Goal: Task Accomplishment & Management: Manage account settings

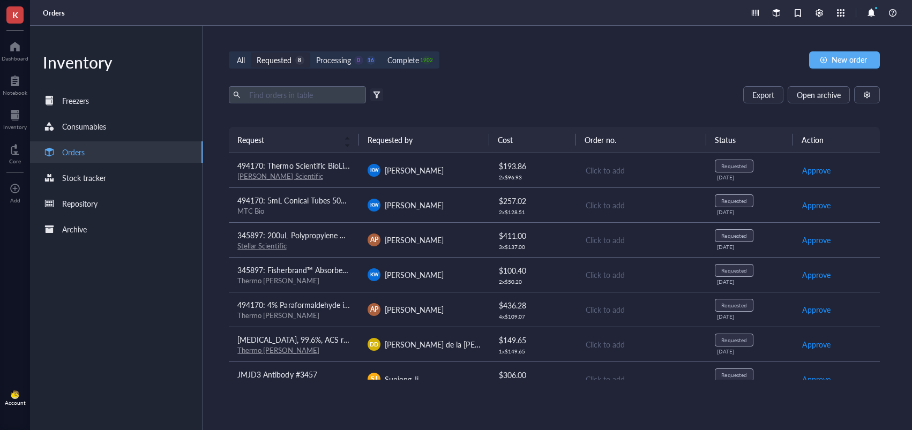
scroll to position [52, 0]
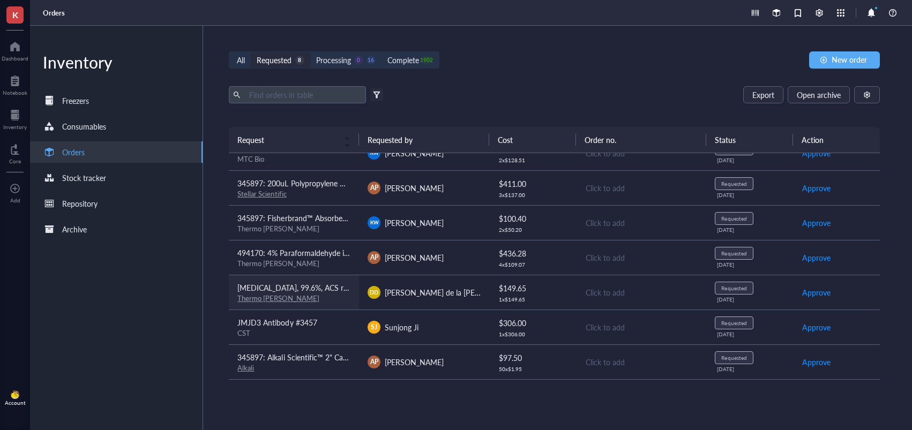
click at [334, 300] on div "Thermo [PERSON_NAME]" at bounding box center [293, 299] width 113 height 10
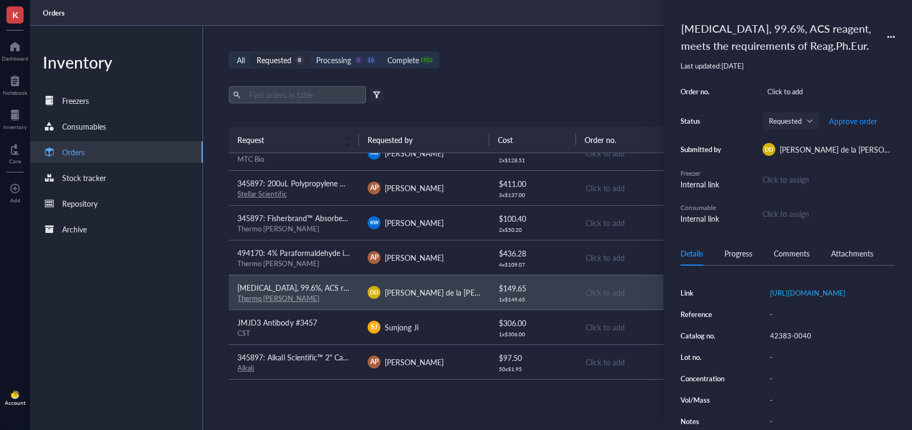
scroll to position [173, 0]
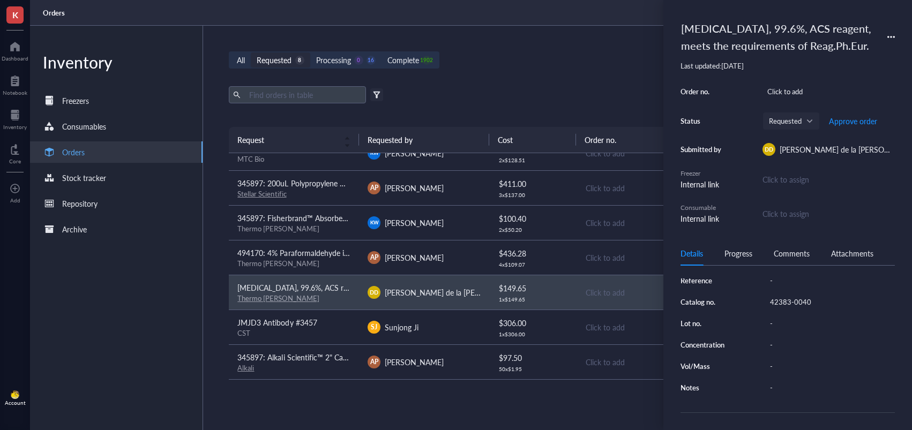
click at [797, 298] on div "42383-0040" at bounding box center [830, 302] width 130 height 15
click at [790, 300] on input "42383-0040" at bounding box center [791, 302] width 51 height 14
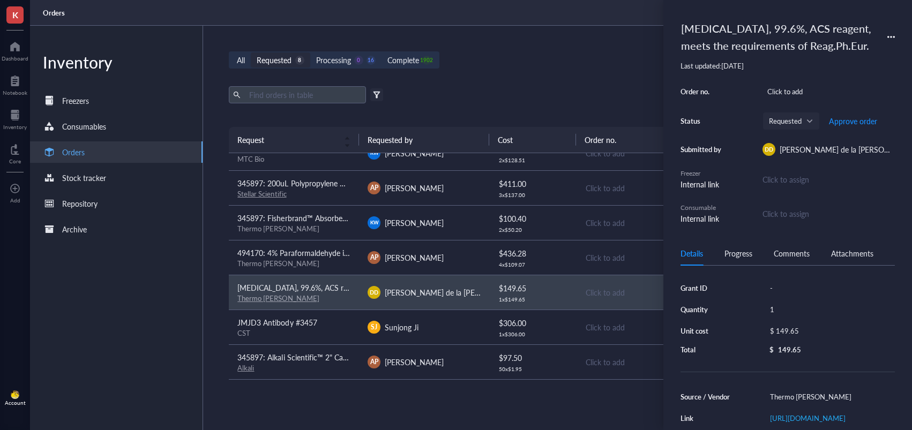
click at [689, 30] on div "[MEDICAL_DATA], 99.6%, ACS reagent, meets the requirements of Reag.Ph.Eur." at bounding box center [778, 37] width 205 height 40
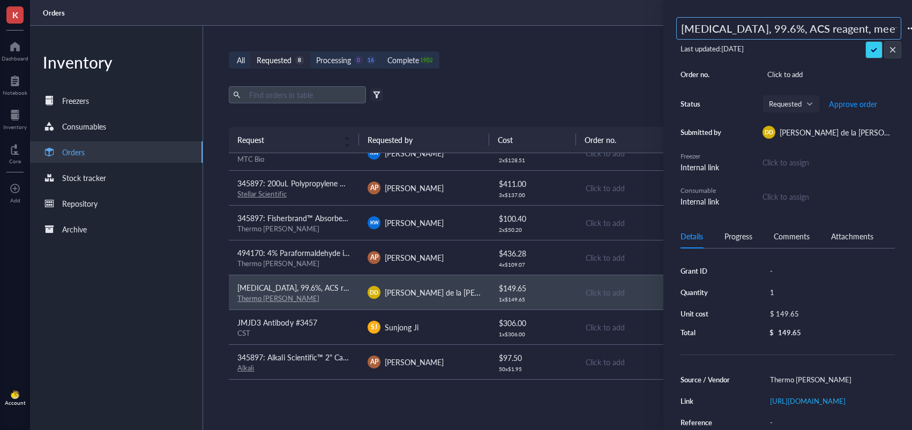
click at [670, 26] on div "[MEDICAL_DATA], 99.6%, ACS reagent, meets the requirements of Reag.Ph.Eur. Last…" at bounding box center [787, 215] width 249 height 430
click at [680, 31] on input "[MEDICAL_DATA], 99.6%, ACS reagent, meets the requirements of Reag.Ph.Eur." at bounding box center [789, 28] width 224 height 21
type input "494170: [MEDICAL_DATA], 99.6%, ACS reagent, meets the requirements of Reag.Ph.E…"
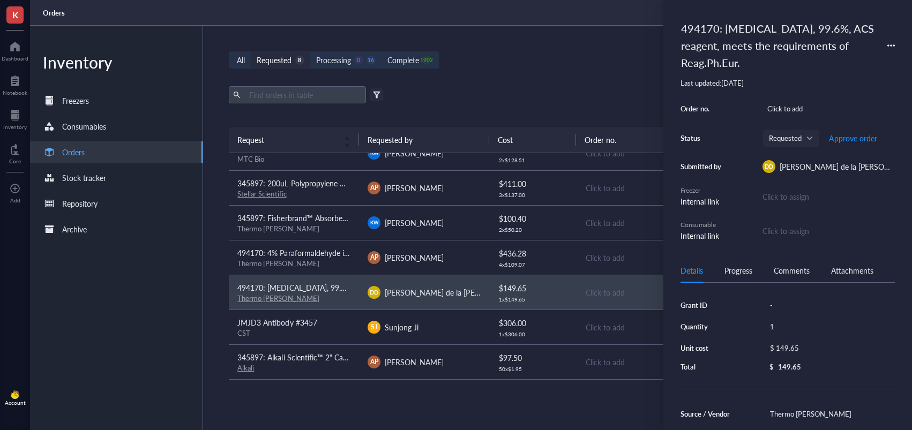
click at [794, 350] on div "$ 149.65" at bounding box center [827, 348] width 125 height 15
click at [817, 351] on input "149.65" at bounding box center [840, 349] width 100 height 17
type input "119.83"
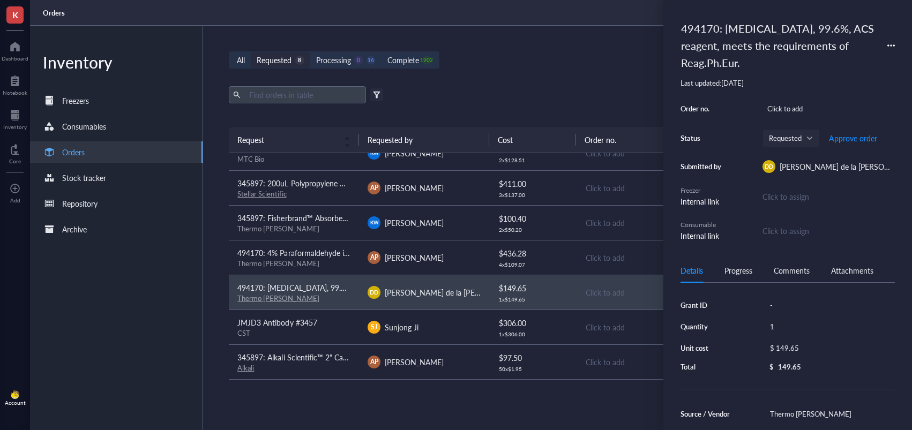
drag, startPoint x: 863, startPoint y: 365, endPoint x: 867, endPoint y: 239, distance: 125.4
click at [842, 138] on span "Approve order" at bounding box center [853, 138] width 48 height 9
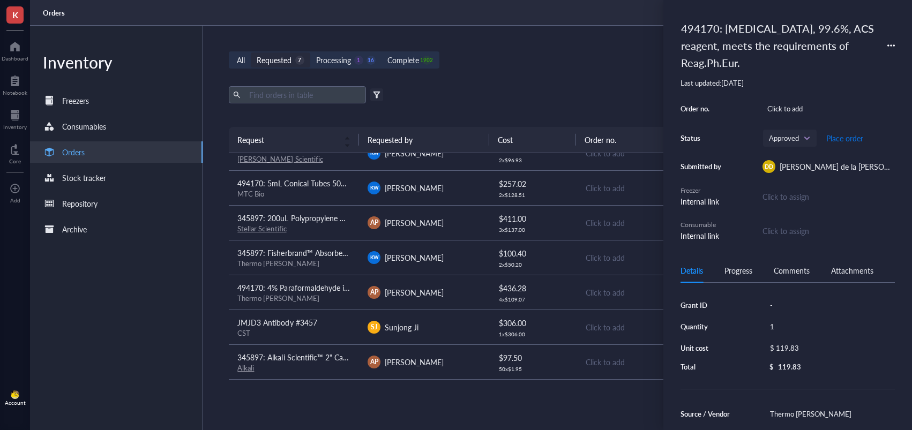
click at [843, 138] on span "Place order" at bounding box center [844, 138] width 37 height 9
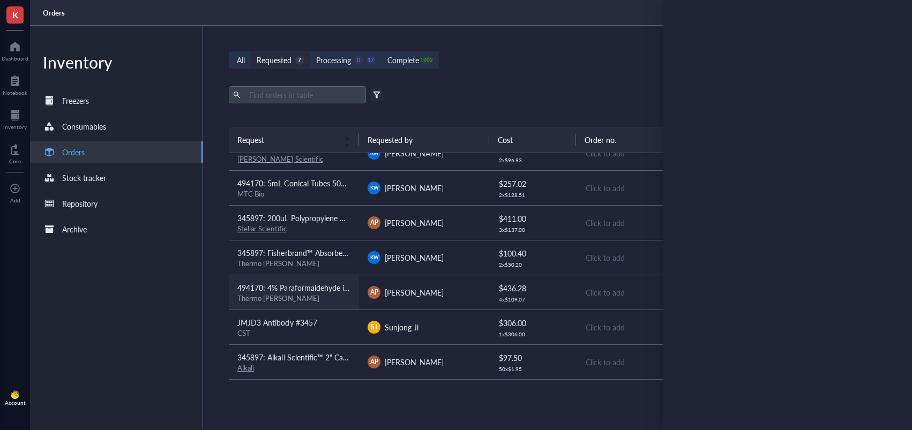
click at [328, 297] on div "Thermo [PERSON_NAME]" at bounding box center [293, 299] width 113 height 10
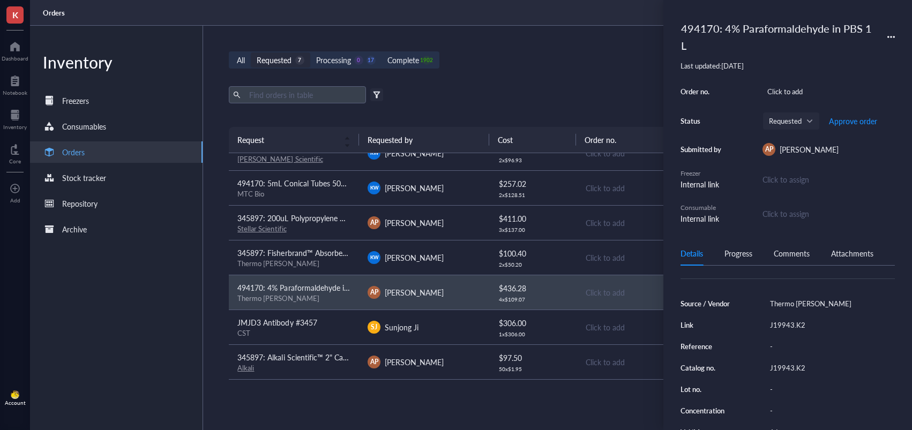
scroll to position [96, 0]
click at [787, 324] on div "J19943.K2" at bounding box center [830, 321] width 130 height 15
click at [789, 371] on div "J19943.K2" at bounding box center [830, 364] width 130 height 15
click at [789, 367] on input "J19943.K2" at bounding box center [789, 365] width 47 height 14
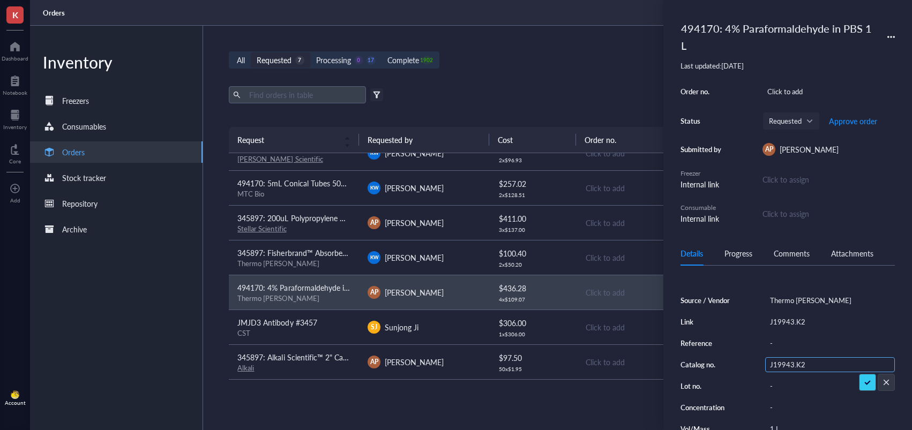
click at [789, 367] on input "J19943.K2" at bounding box center [789, 365] width 47 height 14
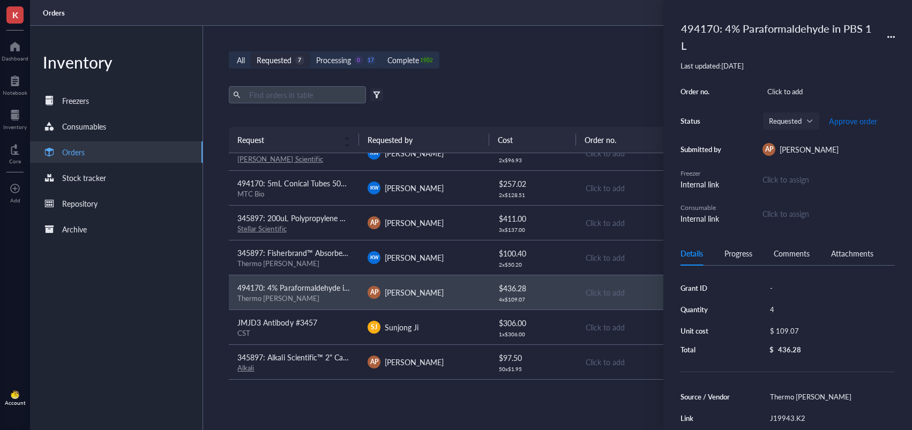
click at [858, 119] on span "Approve order" at bounding box center [853, 121] width 48 height 9
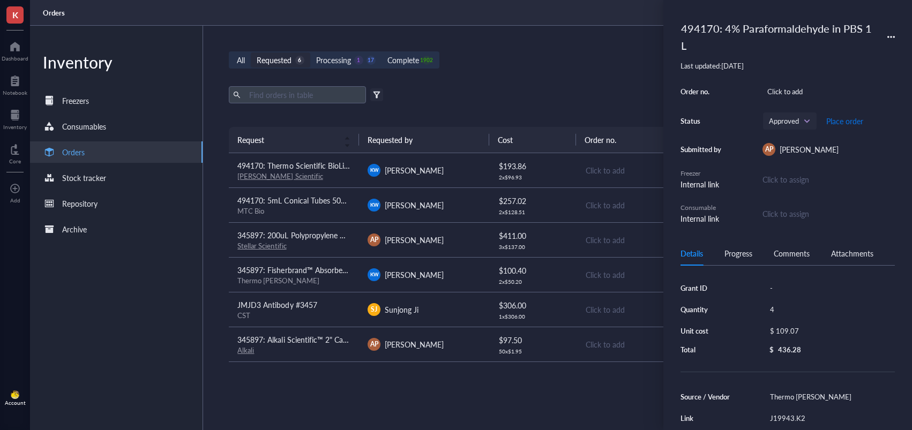
click at [845, 123] on span "Place order" at bounding box center [844, 121] width 37 height 9
click at [433, 271] on div "[PERSON_NAME]" at bounding box center [424, 274] width 113 height 13
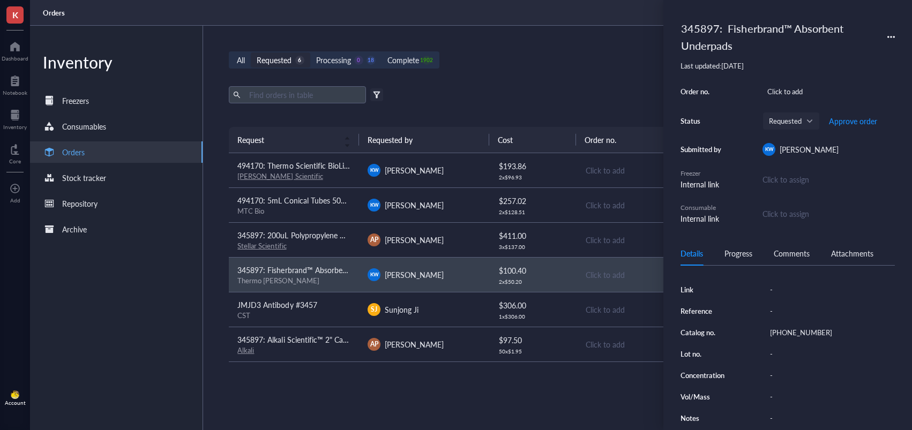
scroll to position [143, 0]
click at [785, 320] on div "[PHONE_NUMBER]" at bounding box center [830, 318] width 130 height 15
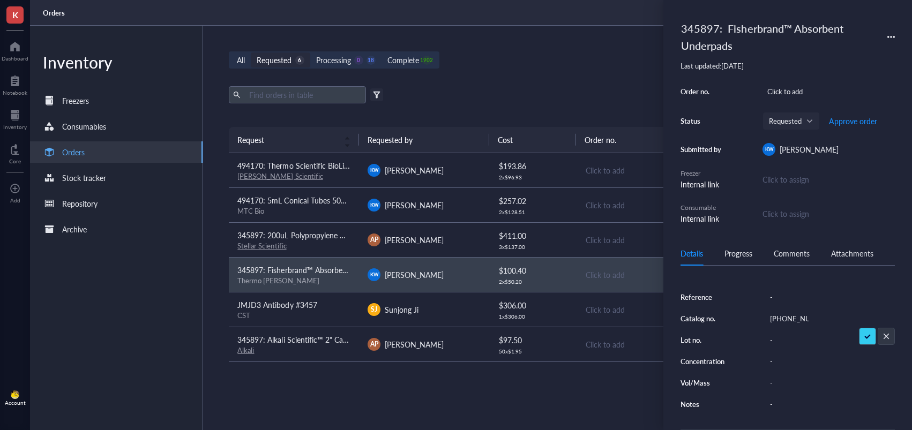
click at [785, 320] on input "[PHONE_NUMBER]" at bounding box center [789, 319] width 47 height 14
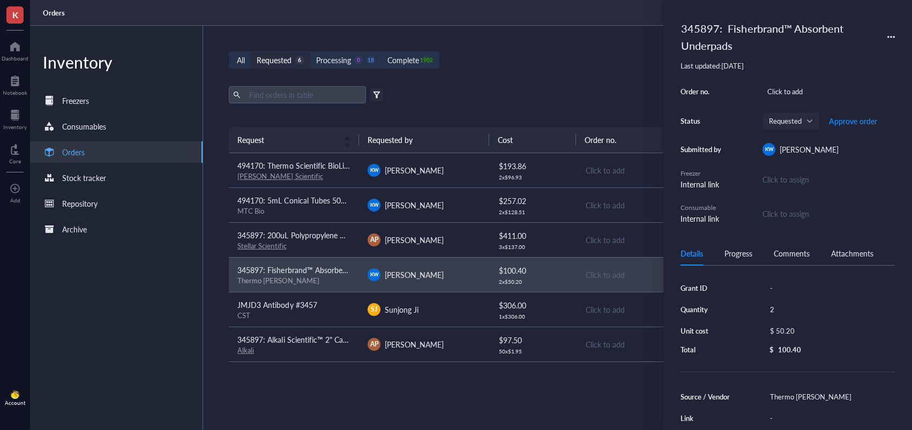
click at [711, 36] on div "345897: Fisherbrand™ Absorbent Underpads" at bounding box center [778, 37] width 205 height 40
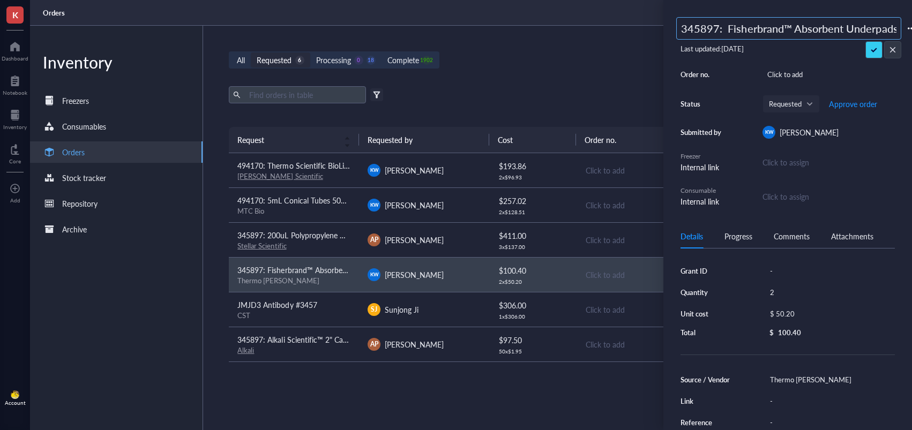
scroll to position [0, 1]
click at [697, 28] on input "345897: Fisherbrand™ Absorbent Underpads" at bounding box center [789, 28] width 224 height 21
type input "494170: Fisherbrand™ Absorbent Underpads"
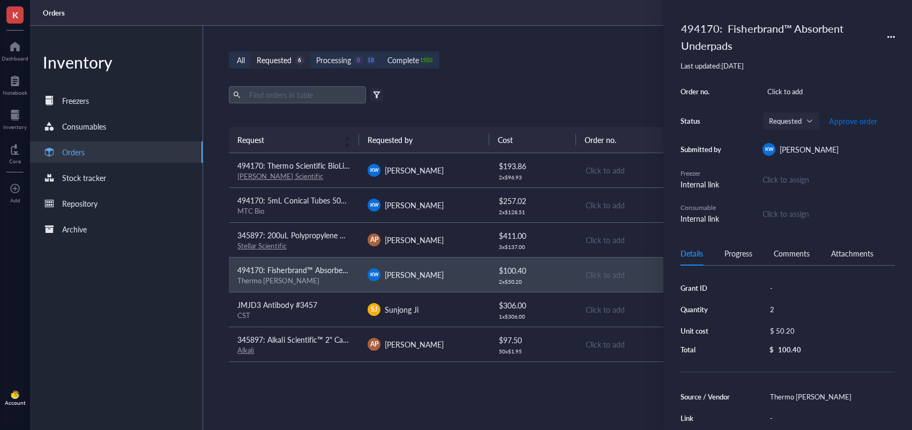
click at [841, 121] on span "Approve order" at bounding box center [853, 121] width 48 height 9
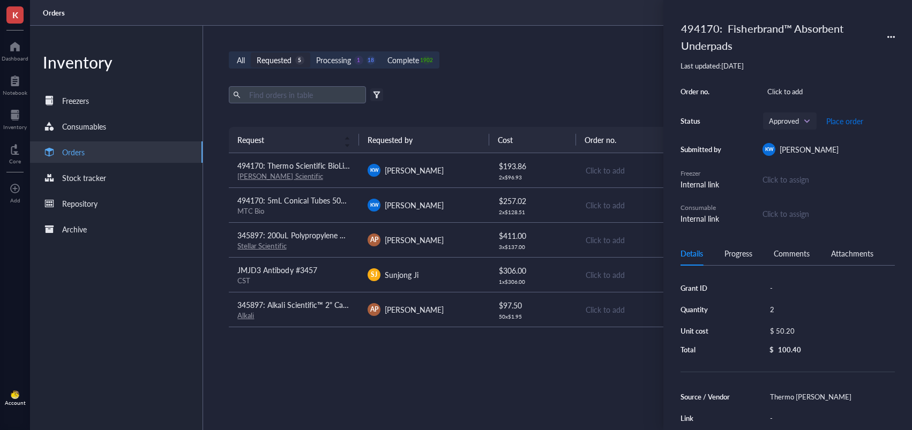
click at [841, 123] on span "Place order" at bounding box center [844, 121] width 37 height 9
click at [462, 167] on div "[PERSON_NAME]" at bounding box center [424, 170] width 113 height 13
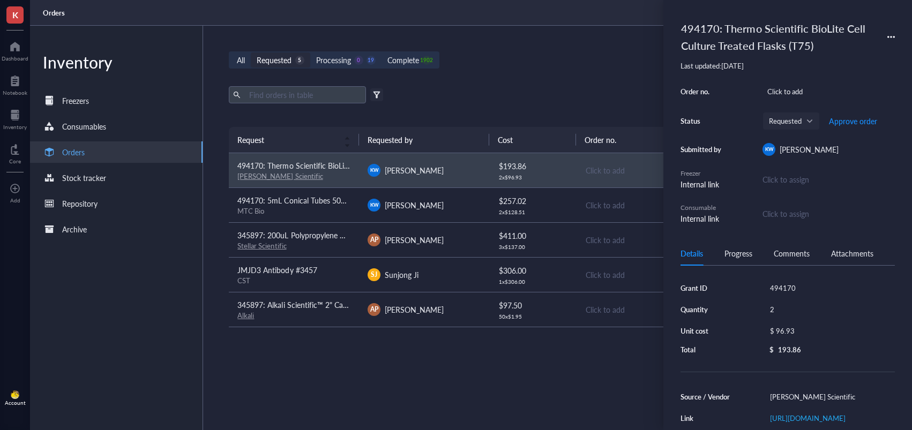
click at [711, 41] on div "494170: Thermo Scientific BioLite Cell Culture Treated Flasks (T75)" at bounding box center [778, 37] width 205 height 40
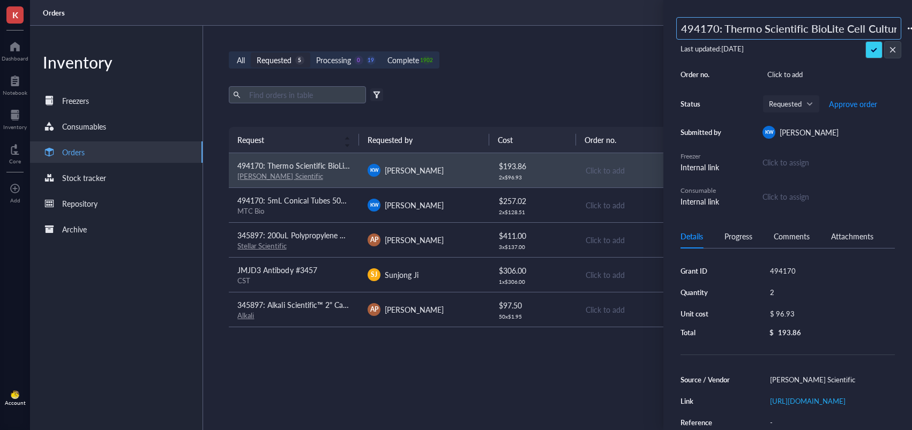
drag, startPoint x: 686, startPoint y: 25, endPoint x: 694, endPoint y: 25, distance: 8.6
click at [621, 21] on div "K Dashboard Notebook Inventory Core To pick up a draggable item, press the spac…" at bounding box center [456, 215] width 912 height 430
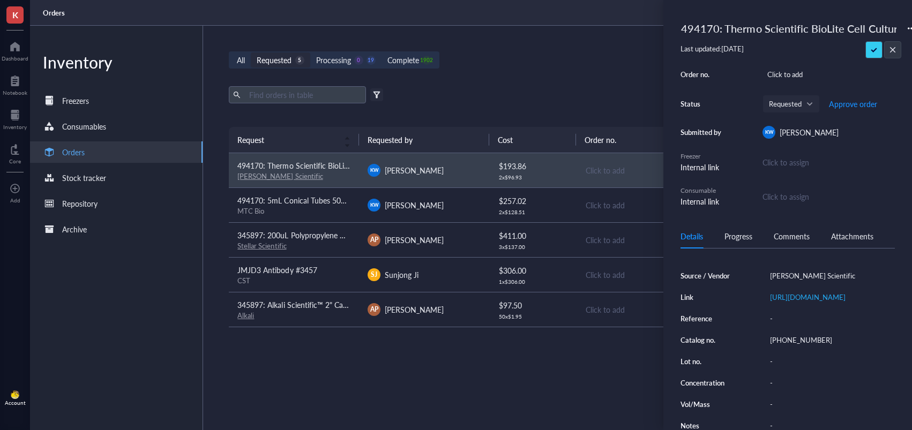
scroll to position [109, 0]
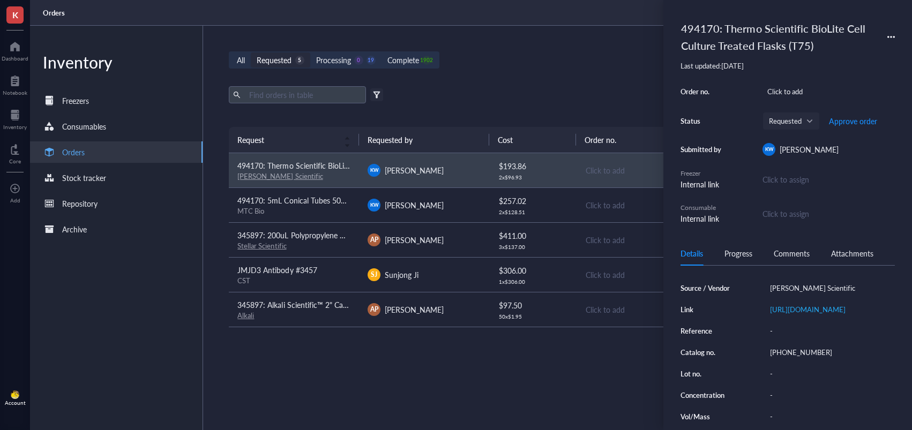
drag, startPoint x: 796, startPoint y: 376, endPoint x: 792, endPoint y: 366, distance: 9.8
click at [794, 374] on div "Source / Vendor [PERSON_NAME] Scientific Link [URL][DOMAIN_NAME] Reference - Ca…" at bounding box center [787, 363] width 214 height 165
click at [790, 360] on div "[PHONE_NUMBER]" at bounding box center [830, 352] width 130 height 15
click at [797, 359] on input "[PHONE_NUMBER]" at bounding box center [791, 353] width 51 height 14
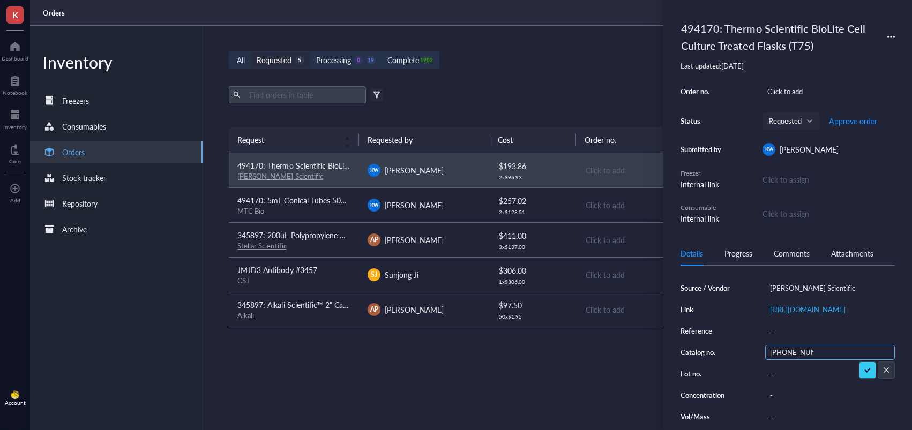
click at [797, 359] on input "[PHONE_NUMBER]" at bounding box center [791, 353] width 51 height 14
click at [855, 122] on span "Approve order" at bounding box center [853, 121] width 48 height 9
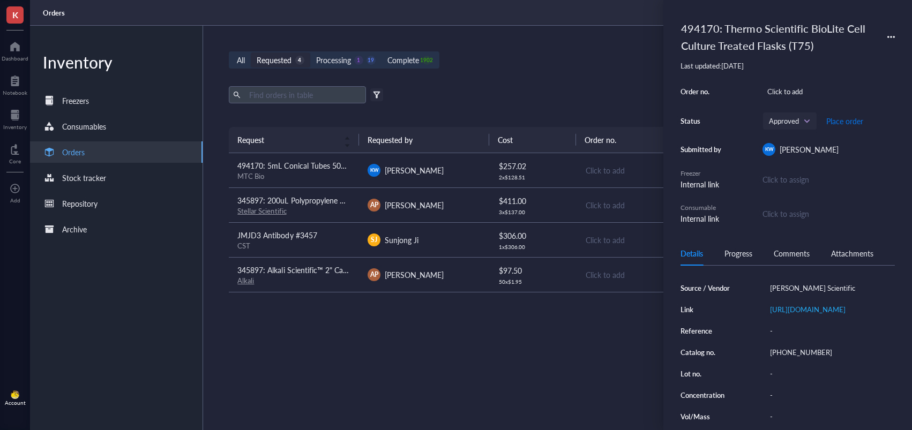
click at [845, 122] on span "Place order" at bounding box center [844, 121] width 37 height 9
click at [464, 173] on div "[PERSON_NAME]" at bounding box center [424, 170] width 113 height 13
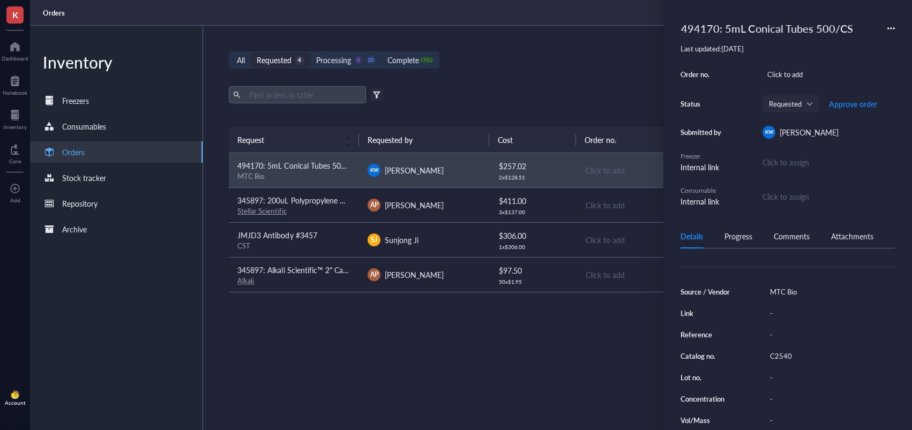
scroll to position [89, 0]
click at [795, 355] on div "C2540" at bounding box center [830, 355] width 130 height 15
click at [779, 355] on input "C2540" at bounding box center [782, 355] width 32 height 14
click at [782, 356] on input "C2540" at bounding box center [782, 355] width 32 height 14
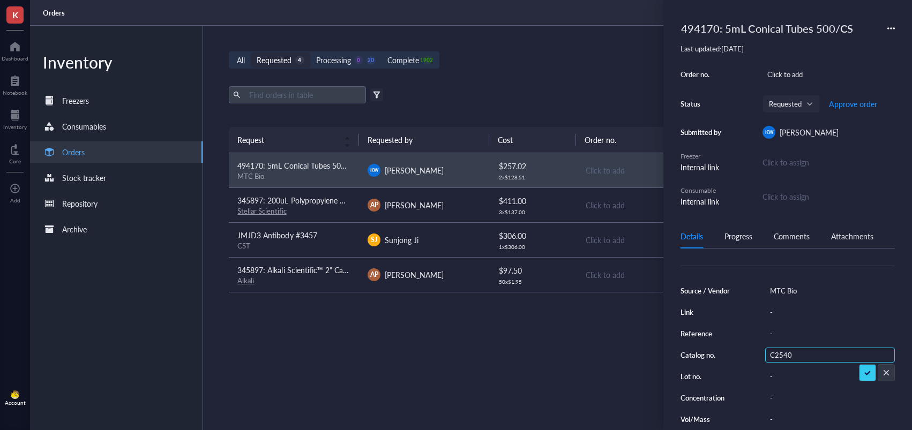
scroll to position [0, 0]
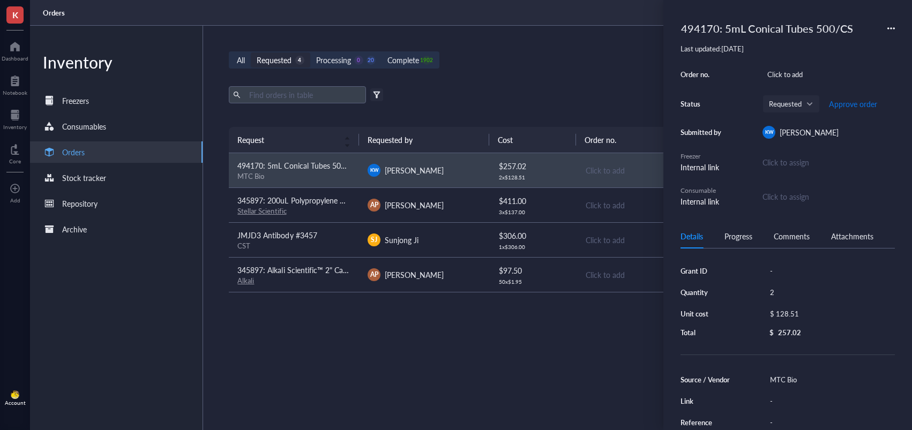
click at [843, 107] on span "Approve order" at bounding box center [853, 104] width 48 height 9
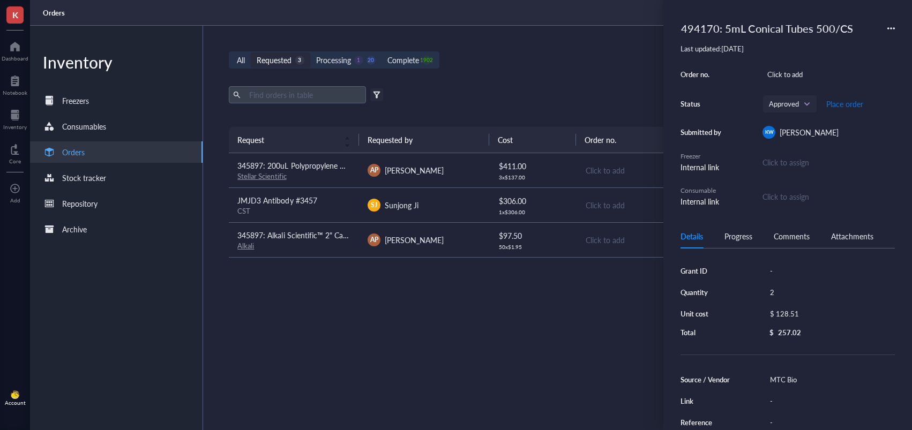
click at [849, 106] on span "Place order" at bounding box center [844, 104] width 37 height 9
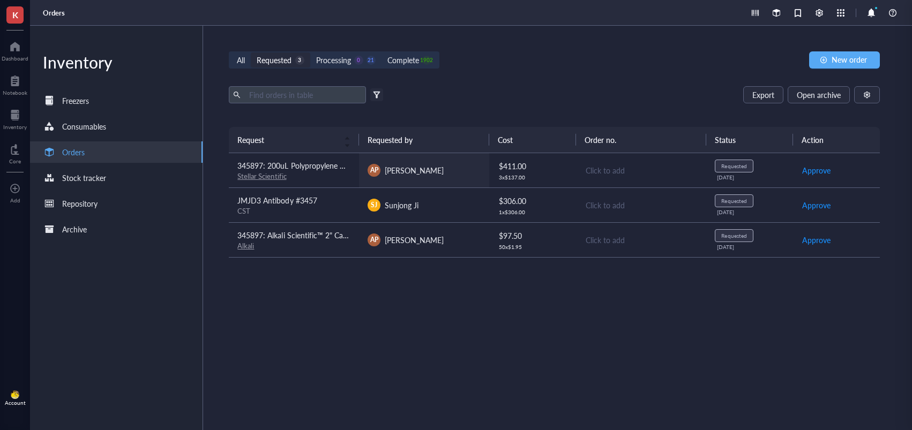
click at [452, 177] on td "AP [PERSON_NAME]" at bounding box center [424, 170] width 130 height 35
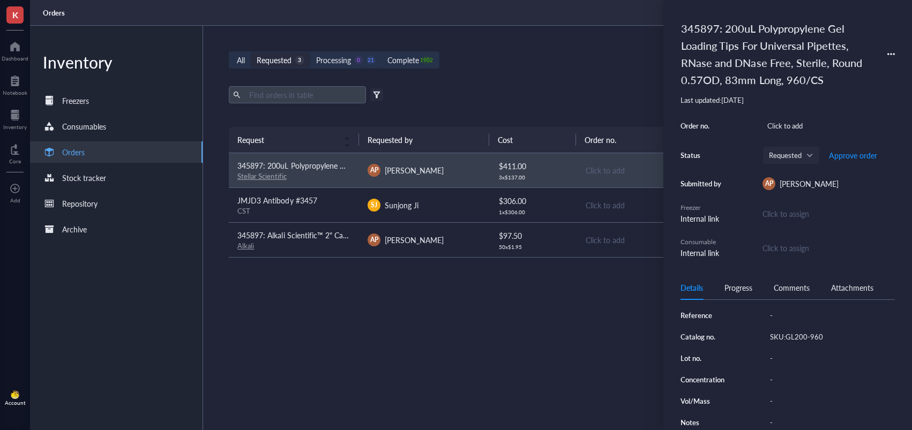
scroll to position [162, 0]
click at [800, 341] on div "SKU:GL200-960" at bounding box center [830, 333] width 130 height 15
drag, startPoint x: 800, startPoint y: 374, endPoint x: 791, endPoint y: 373, distance: 9.1
click at [791, 340] on input "SKU:GL200-960" at bounding box center [798, 333] width 64 height 14
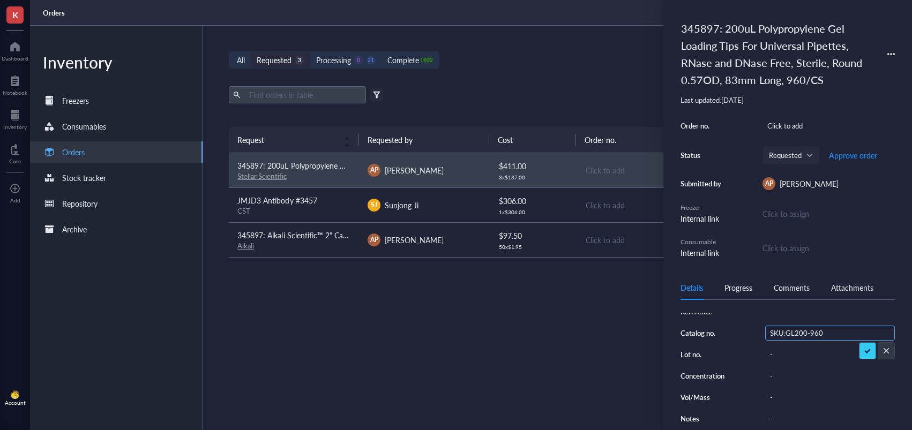
click at [791, 340] on input "SKU:GL200-960" at bounding box center [798, 333] width 64 height 14
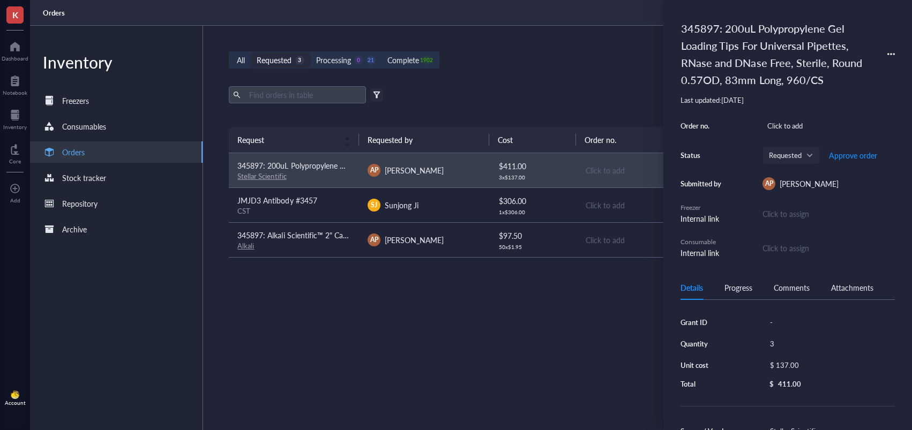
click at [719, 34] on div "345897: 200uL Polypropylene Gel Loading Tips For Universal Pipettes, RNase and …" at bounding box center [778, 54] width 205 height 74
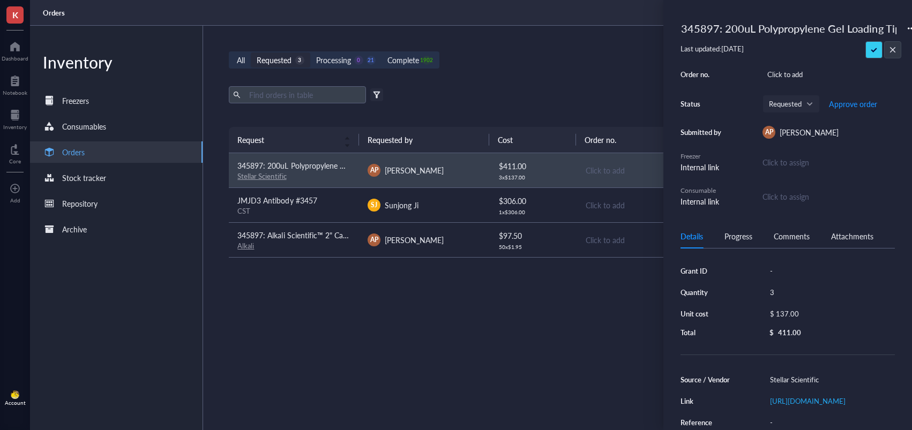
drag, startPoint x: 723, startPoint y: 25, endPoint x: 634, endPoint y: 24, distance: 88.9
click at [610, 22] on div "K Dashboard Notebook Inventory Core To pick up a draggable item, press the spac…" at bounding box center [456, 215] width 912 height 430
click at [691, 26] on input "345897: 200uL Polypropylene Gel Loading Tips For Universal Pipettes, RNase and …" at bounding box center [789, 28] width 224 height 21
type input "494170: 200uL Polypropylene Gel Loading Tips For Universal Pipettes, RNase and …"
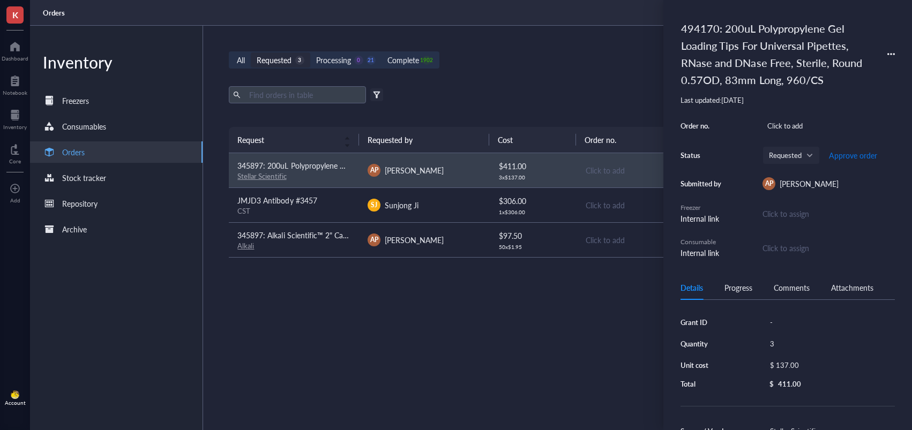
click at [852, 155] on span "Approve order" at bounding box center [853, 155] width 48 height 9
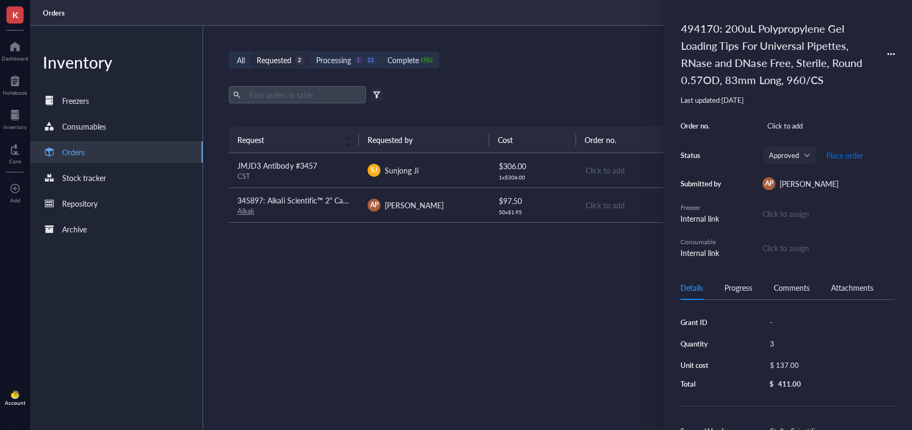
click at [849, 159] on span "Place order" at bounding box center [844, 155] width 37 height 9
click at [318, 162] on div "JMJD3 Antibody #3457" at bounding box center [293, 166] width 113 height 12
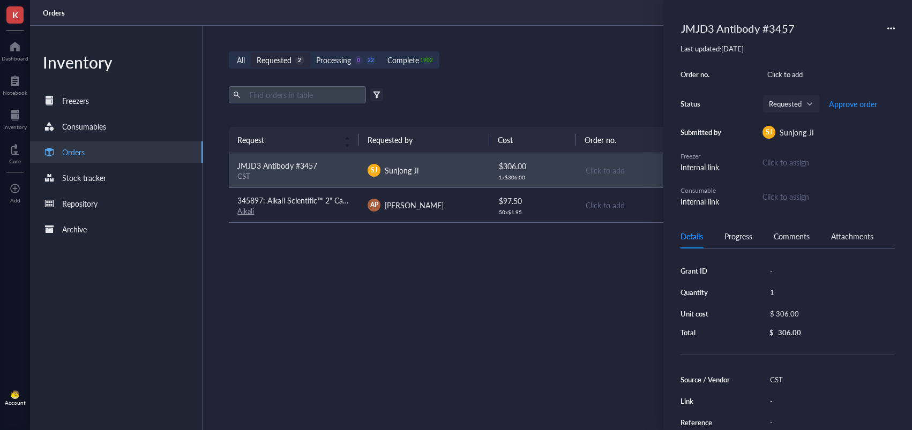
click at [692, 28] on div "JMJD3 Antibody #3457" at bounding box center [737, 28] width 123 height 23
click at [680, 31] on input "JMJD3 Antibody #3457" at bounding box center [747, 28] width 141 height 21
type input "494170: JMJD3 Antibody #3457"
drag, startPoint x: 835, startPoint y: 50, endPoint x: 828, endPoint y: 219, distance: 169.5
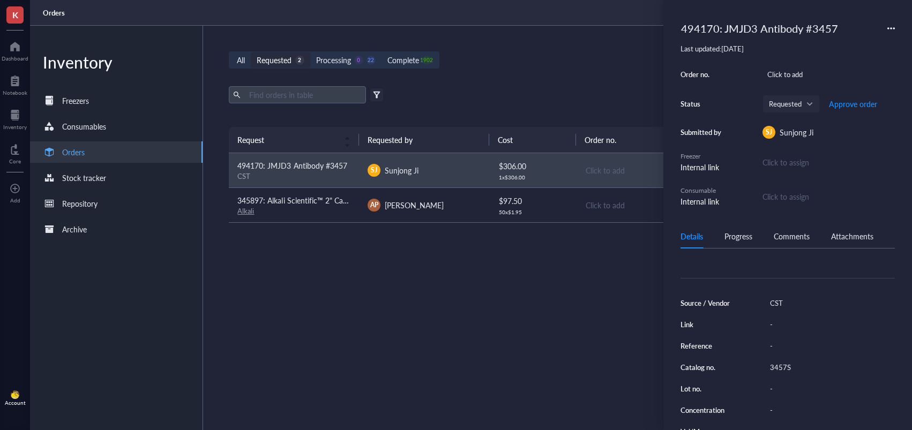
scroll to position [81, 0]
click at [785, 364] on div "3457S" at bounding box center [830, 363] width 130 height 15
click at [782, 364] on input "3457S" at bounding box center [782, 363] width 32 height 14
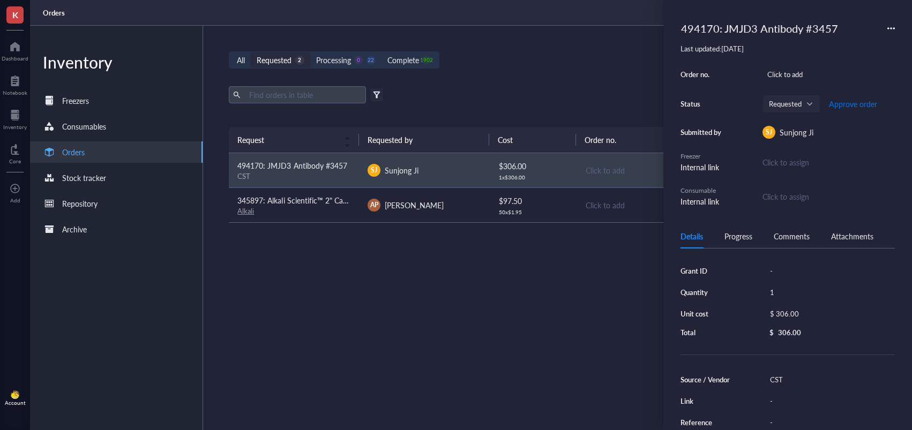
click at [859, 103] on span "Approve order" at bounding box center [853, 104] width 48 height 9
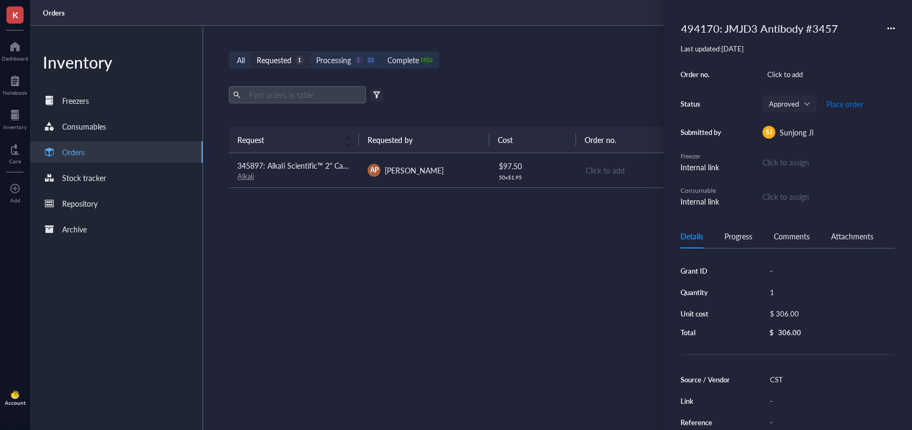
drag, startPoint x: 854, startPoint y: 104, endPoint x: 816, endPoint y: 114, distance: 39.9
click at [856, 104] on span "Place order" at bounding box center [844, 104] width 37 height 9
click at [483, 182] on td "AP [PERSON_NAME]" at bounding box center [424, 170] width 130 height 35
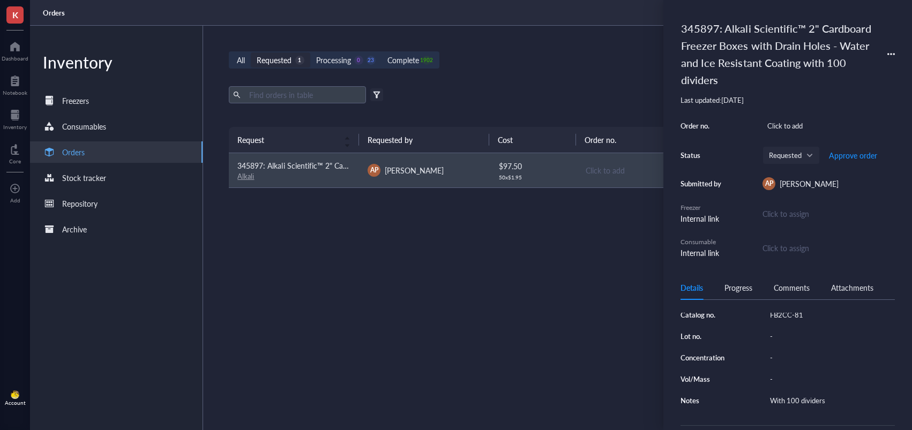
scroll to position [202, 0]
click at [779, 310] on div "FB2CC-81" at bounding box center [830, 302] width 130 height 15
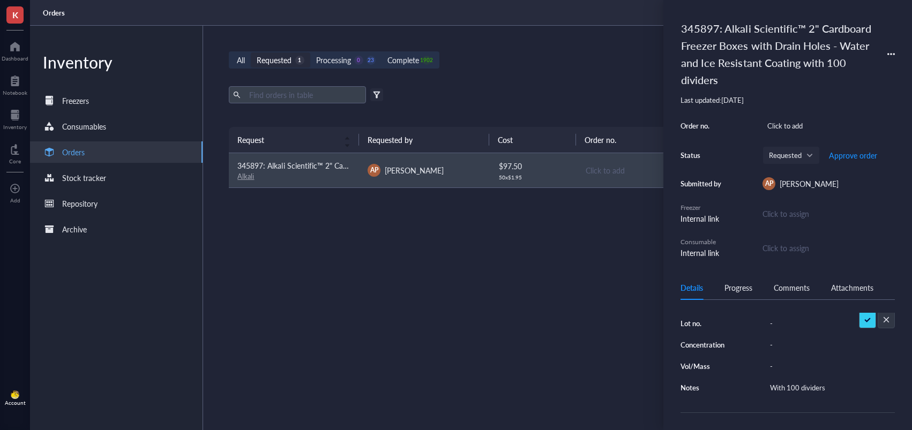
drag, startPoint x: 779, startPoint y: 349, endPoint x: 790, endPoint y: 354, distance: 11.7
click at [789, 309] on input "FB2CC-81" at bounding box center [787, 302] width 43 height 14
click at [790, 309] on input "FB2CC-81" at bounding box center [787, 302] width 43 height 14
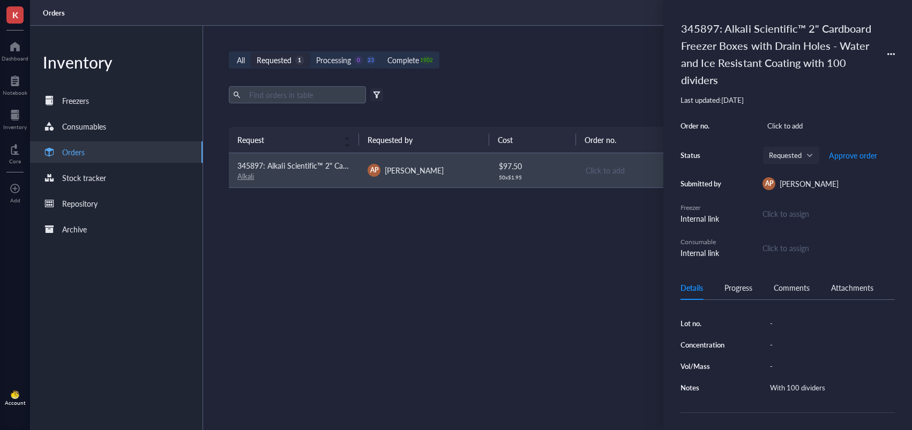
click at [721, 19] on div "345897: Alkali Scientific™ 2" Cardboard Freezer Boxes with Drain Holes - Water …" at bounding box center [778, 54] width 205 height 74
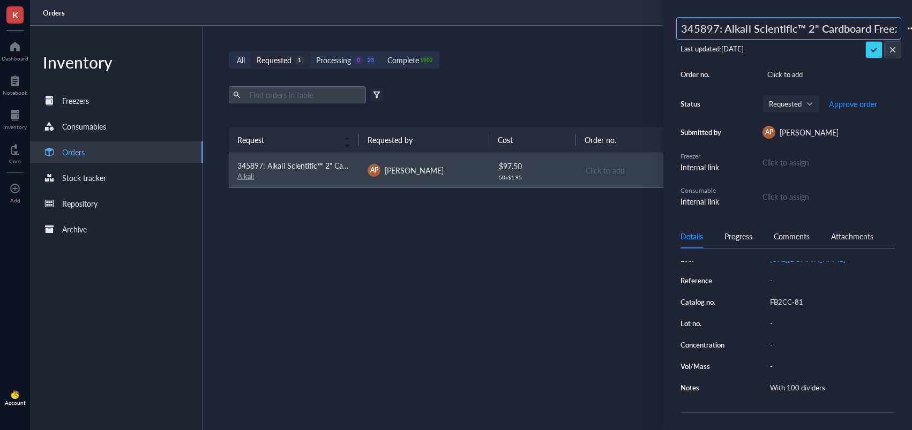
drag, startPoint x: 666, startPoint y: 30, endPoint x: 691, endPoint y: 27, distance: 24.9
click at [665, 29] on div "345897: Alkali Scientific™ 2" Cardboard Freezer Boxes with Drain Holes - Water …" at bounding box center [787, 215] width 249 height 430
click at [692, 27] on input "345897: Alkali Scientific™ 2" Cardboard Freezer Boxes with Drain Holes - Water …" at bounding box center [789, 28] width 224 height 21
type input "494170: Alkali Scientific™ 2" Cardboard Freezer Boxes with Drain Holes - Water …"
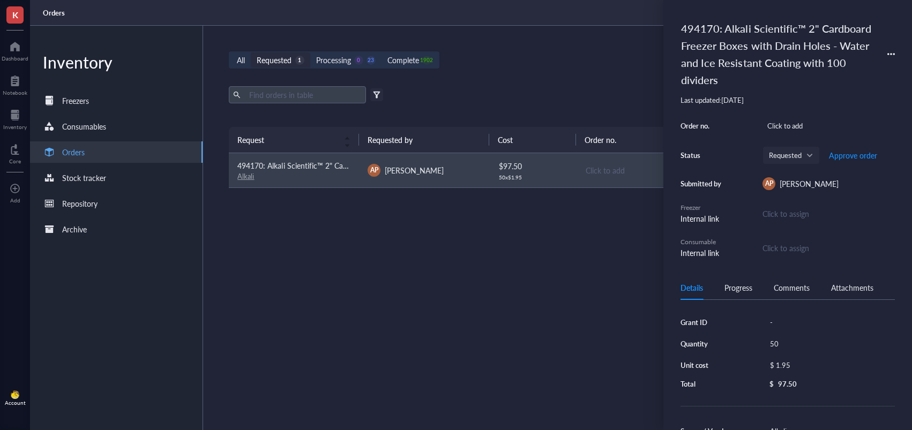
click at [760, 24] on div "494170: Alkali Scientific™ 2" Cardboard Freezer Boxes with Drain Holes - Water …" at bounding box center [778, 54] width 205 height 74
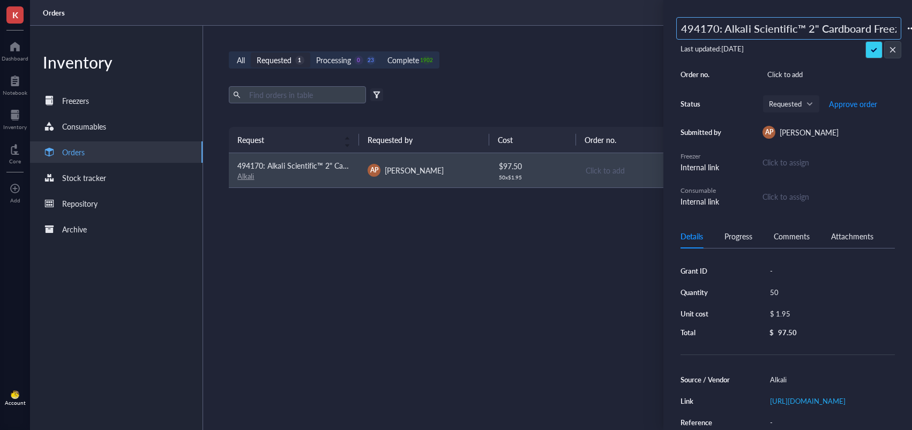
drag, startPoint x: 897, startPoint y: 29, endPoint x: 720, endPoint y: 31, distance: 176.8
click at [726, 31] on input "494170: Alkali Scientific™ 2" Cardboard Freezer Boxes with Drain Holes - Water …" at bounding box center [789, 28] width 224 height 21
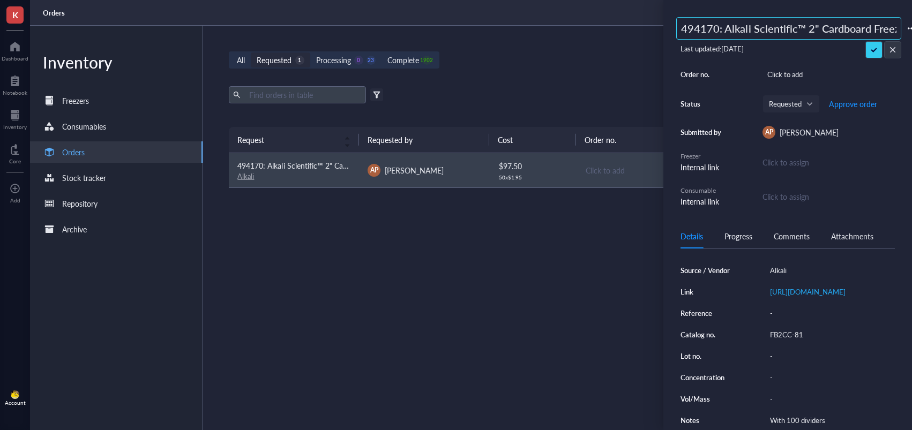
scroll to position [121, 0]
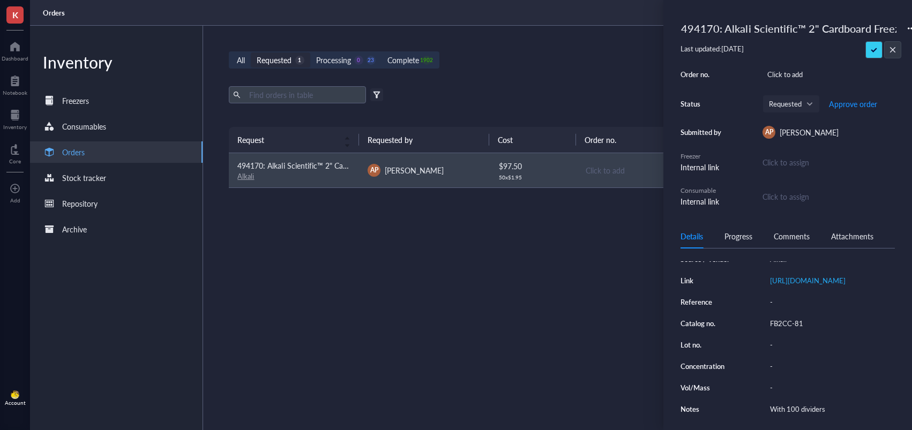
click at [791, 381] on div "Source / Vendor Alkali Link [URL][DOMAIN_NAME] Reference - Catalog no. FB2CC-81…" at bounding box center [787, 334] width 214 height 165
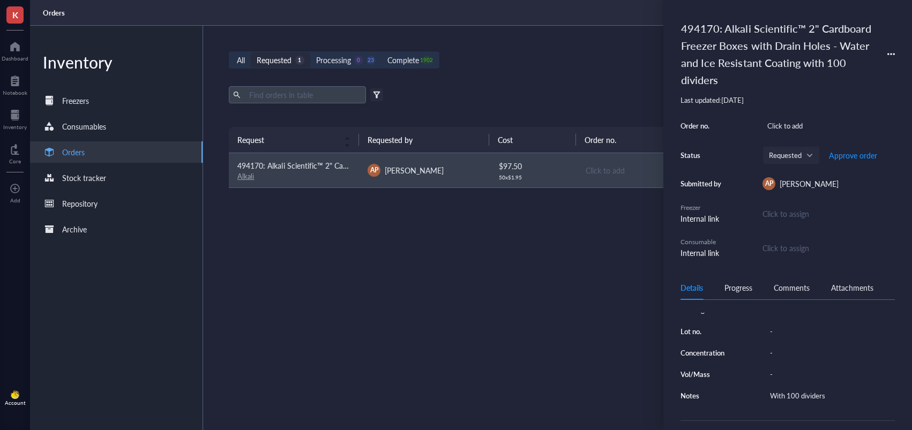
scroll to position [186, 0]
drag, startPoint x: 785, startPoint y: 359, endPoint x: 787, endPoint y: 375, distance: 15.6
click at [785, 361] on div "Source / Vendor Alkali Link [URL][DOMAIN_NAME] Reference - Catalog no. FB2CC-81…" at bounding box center [787, 320] width 214 height 165
click at [787, 377] on div "Source / Vendor Alkali Link [URL][DOMAIN_NAME] Reference - Catalog no. FB2CC-81…" at bounding box center [787, 320] width 214 height 165
click at [786, 317] on div "FB2CC-81" at bounding box center [830, 309] width 130 height 15
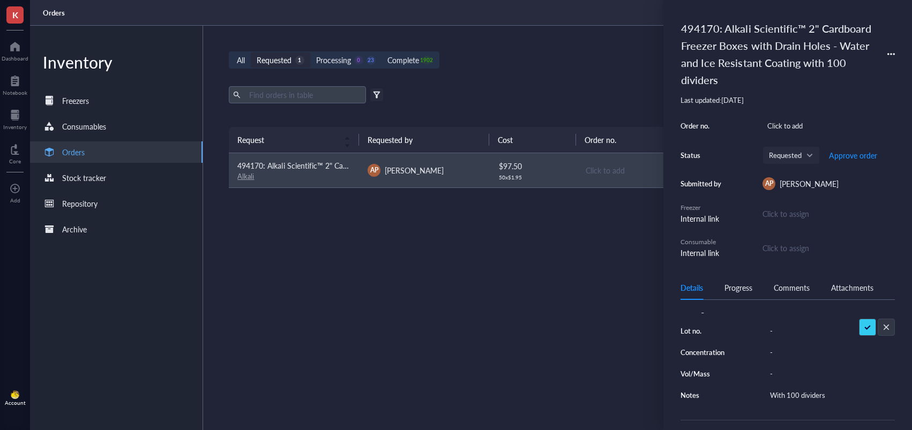
scroll to position [0, 0]
click at [786, 317] on input "FB2CC-81" at bounding box center [787, 310] width 43 height 14
click at [787, 317] on input "FB2CC-81" at bounding box center [787, 310] width 43 height 14
click at [790, 317] on input "FB2CC-81" at bounding box center [787, 310] width 43 height 14
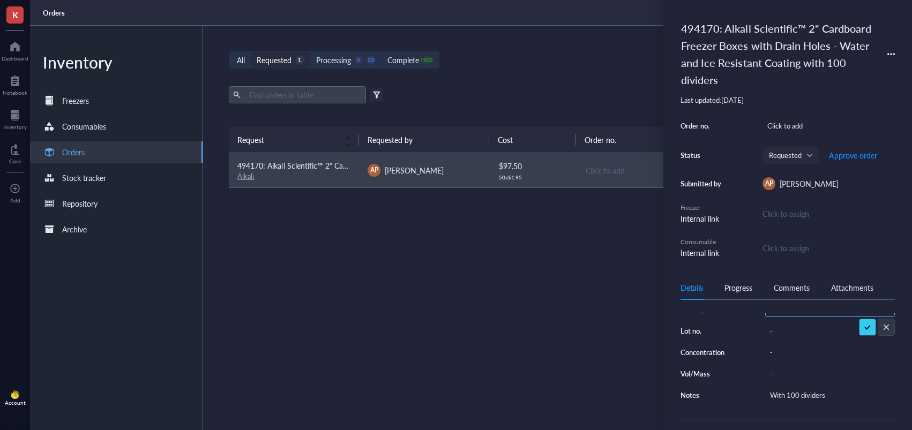
click at [790, 317] on input "FB2CC-81" at bounding box center [787, 310] width 43 height 14
click at [809, 272] on link "[URL][DOMAIN_NAME]" at bounding box center [808, 266] width 76 height 10
click at [854, 155] on span "Approve order" at bounding box center [853, 155] width 48 height 9
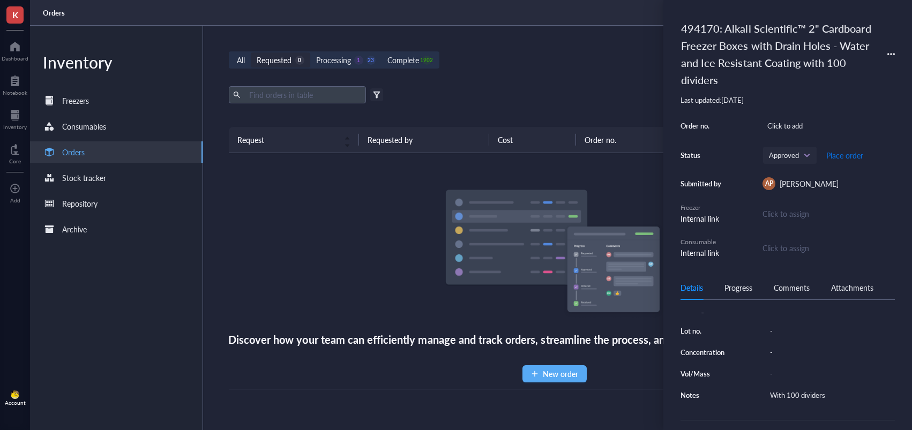
click at [842, 158] on span "Place order" at bounding box center [844, 155] width 37 height 9
